Goal: Information Seeking & Learning: Learn about a topic

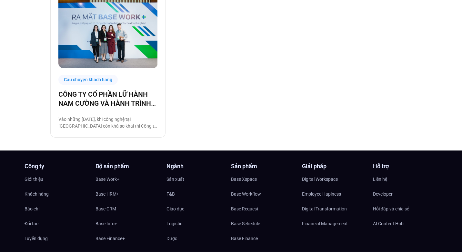
scroll to position [187, 0]
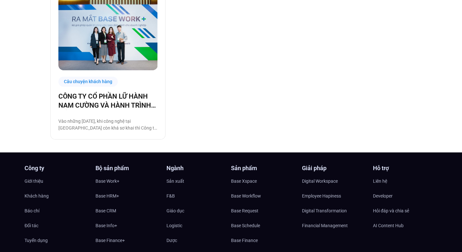
click at [119, 112] on div "CÔNG TY CỔ PHẦN LỮ HÀNH NAM CƯỜNG VÀ HÀNH TRÌNH ĐỔI MỚI PHƯƠNG THỨC QUẢN TRỊ CÙ…" at bounding box center [107, 112] width 99 height 40
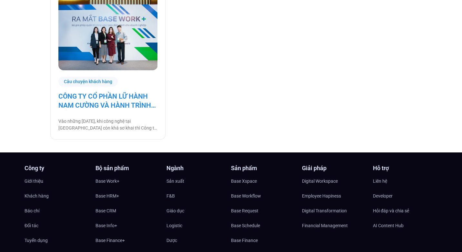
click at [115, 99] on link "CÔNG TY CỔ PHẦN LỮ HÀNH NAM CƯỜNG VÀ HÀNH TRÌNH ĐỔI MỚI PHƯƠNG THỨC QUẢN TRỊ CÙ…" at bounding box center [107, 101] width 99 height 18
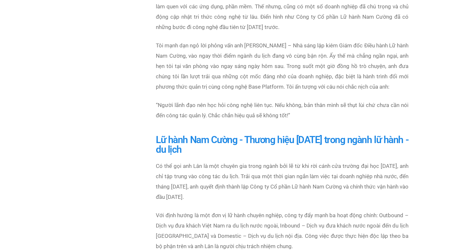
scroll to position [196, 0]
